Goal: Find specific page/section: Find specific page/section

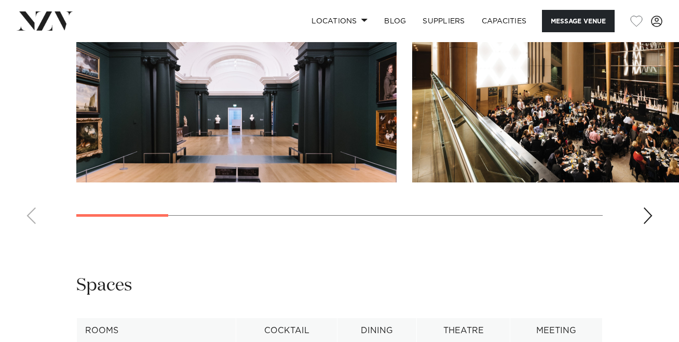
scroll to position [1109, 0]
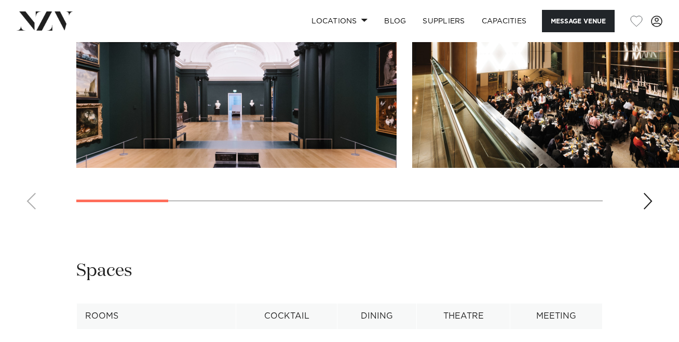
click at [644, 209] on div "Next slide" at bounding box center [648, 201] width 10 height 17
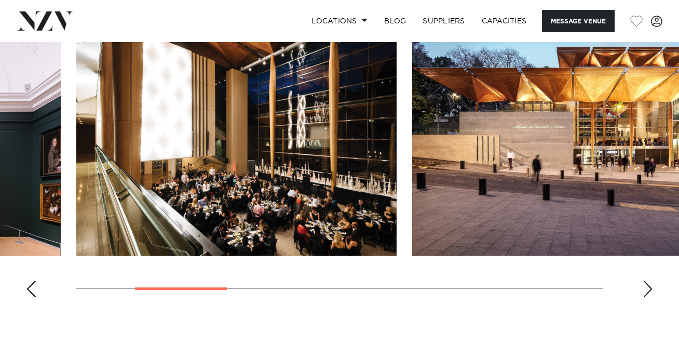
scroll to position [1019, 0]
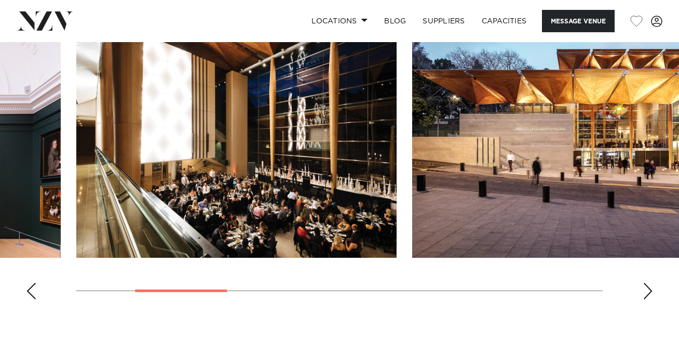
click at [650, 299] on div "Next slide" at bounding box center [648, 290] width 10 height 17
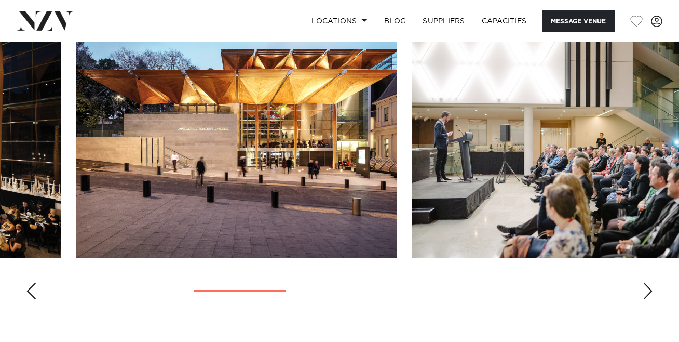
click at [650, 299] on div "Next slide" at bounding box center [648, 290] width 10 height 17
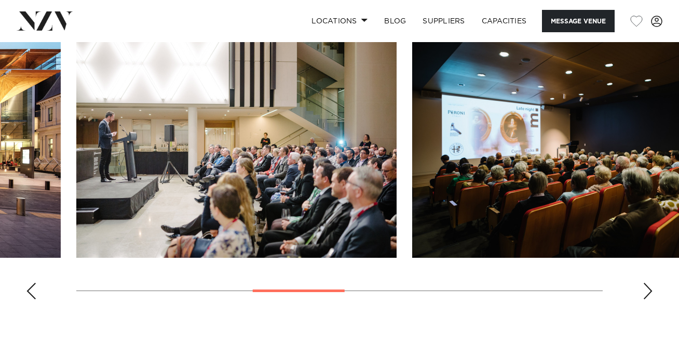
click at [650, 299] on div "Next slide" at bounding box center [648, 290] width 10 height 17
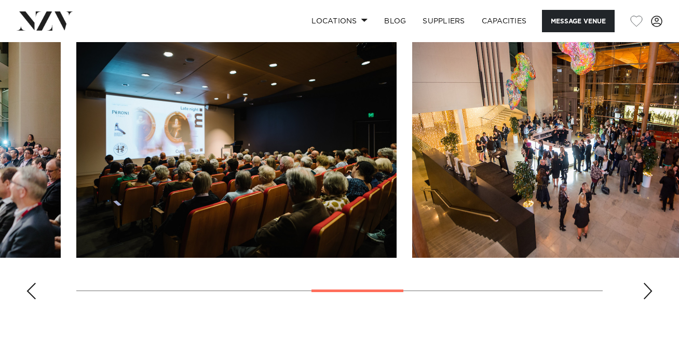
click at [650, 299] on div "Next slide" at bounding box center [648, 290] width 10 height 17
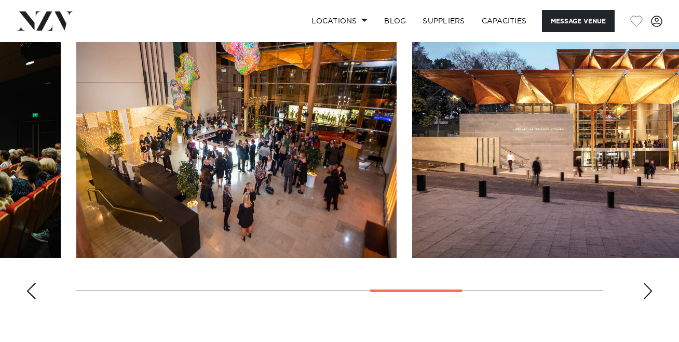
click at [650, 299] on div "Next slide" at bounding box center [648, 290] width 10 height 17
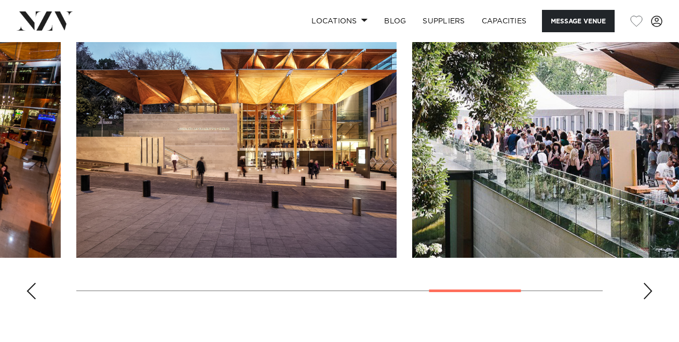
click at [650, 307] on swiper-container at bounding box center [339, 164] width 679 height 285
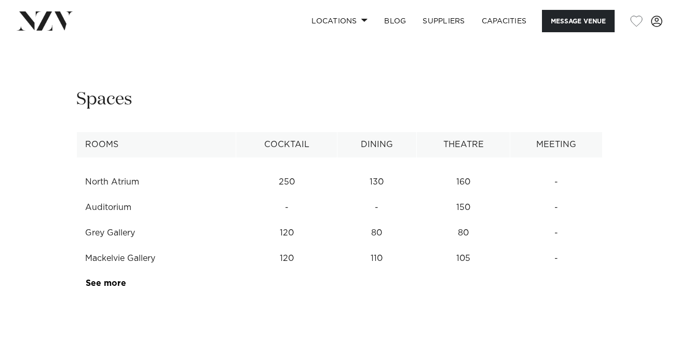
scroll to position [1279, 0]
click at [124, 271] on td "Mackelvie Gallery" at bounding box center [156, 259] width 159 height 25
copy tr "Mackelvie Gallery"
